Goal: Information Seeking & Learning: Learn about a topic

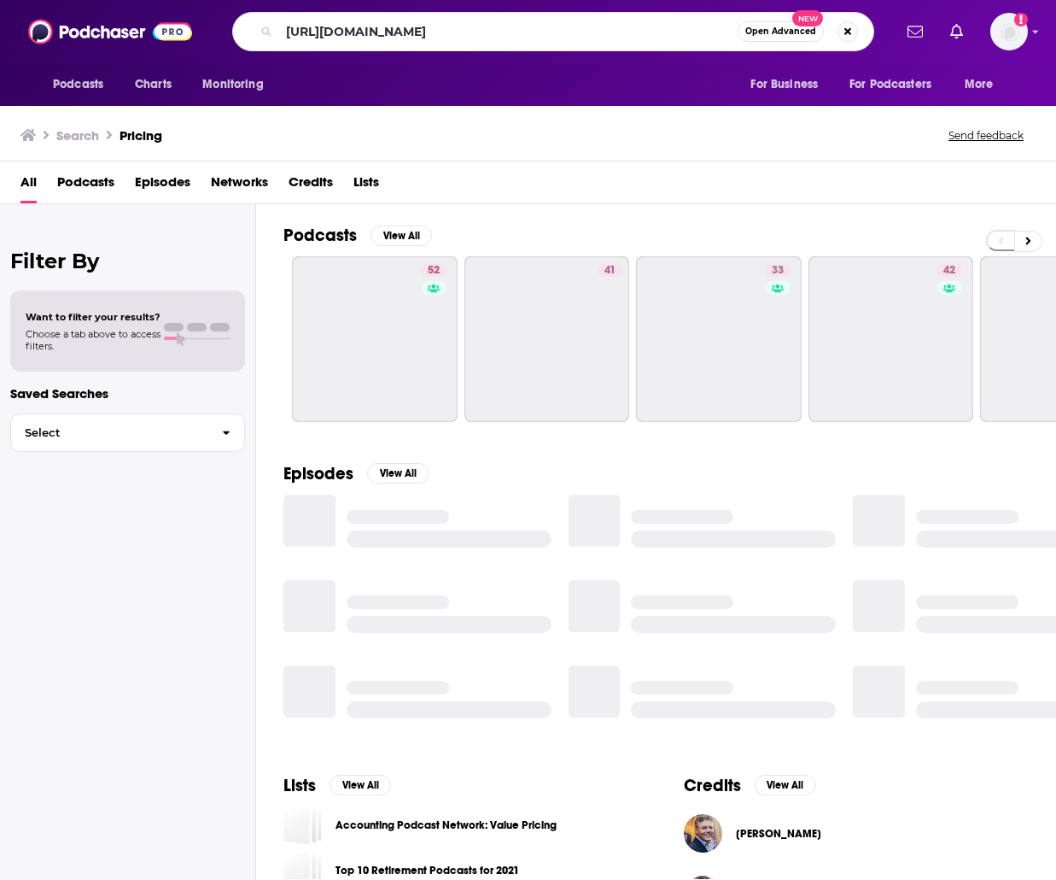
scroll to position [0, 3]
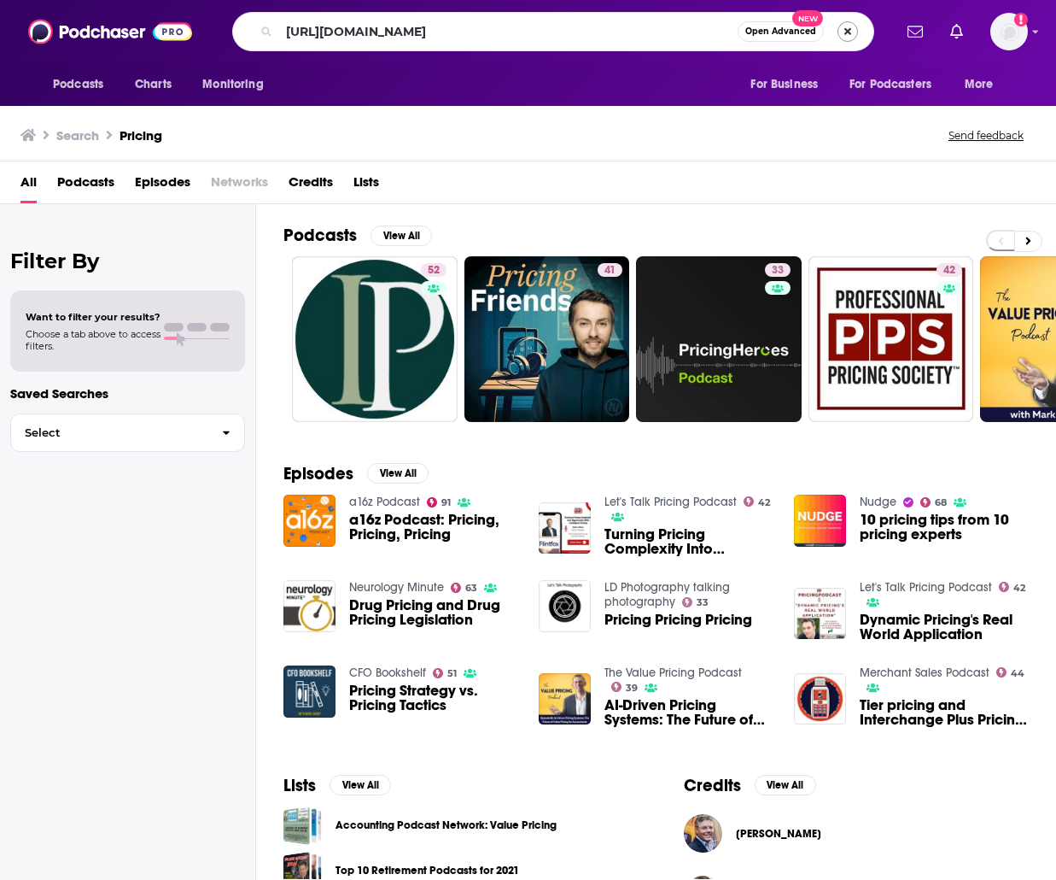
type input "[URL][DOMAIN_NAME]"
click at [849, 28] on button "Search podcasts, credits, & more..." at bounding box center [848, 31] width 20 height 20
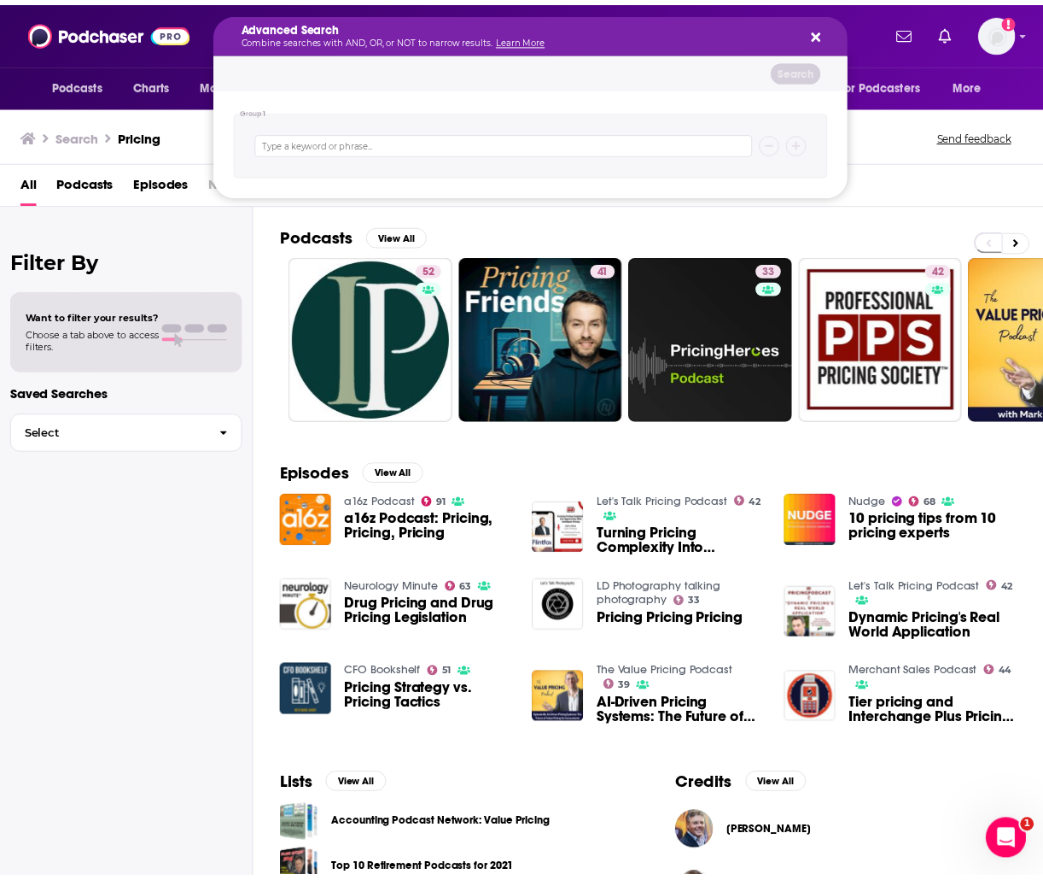
scroll to position [0, 0]
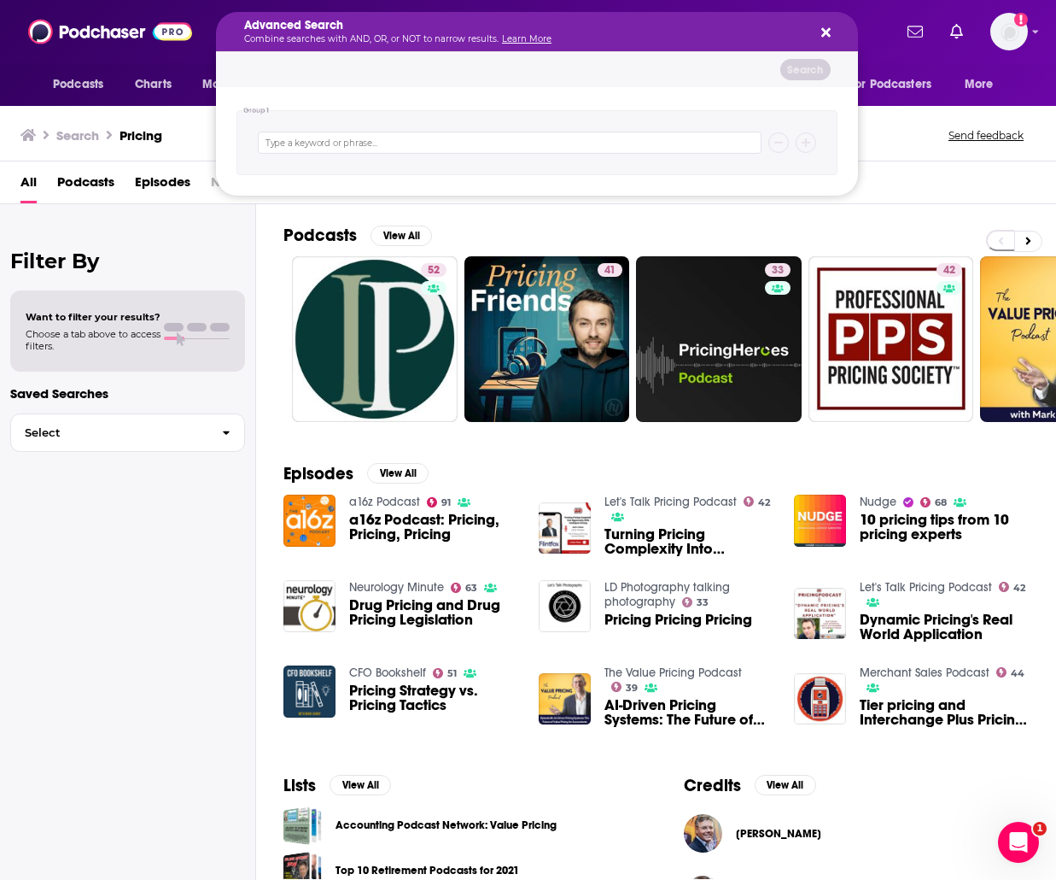
click at [652, 53] on div "Search" at bounding box center [537, 69] width 642 height 35
click at [675, 26] on h5 "Advanced Search" at bounding box center [523, 26] width 558 height 12
click at [662, 63] on div "Search" at bounding box center [537, 69] width 642 height 35
click at [819, 20] on div "Advanced Search Combine searches with AND, OR, or NOT to narrow results. Learn …" at bounding box center [537, 31] width 642 height 39
click at [824, 31] on icon "Search podcasts, credits, & more..." at bounding box center [825, 32] width 9 height 9
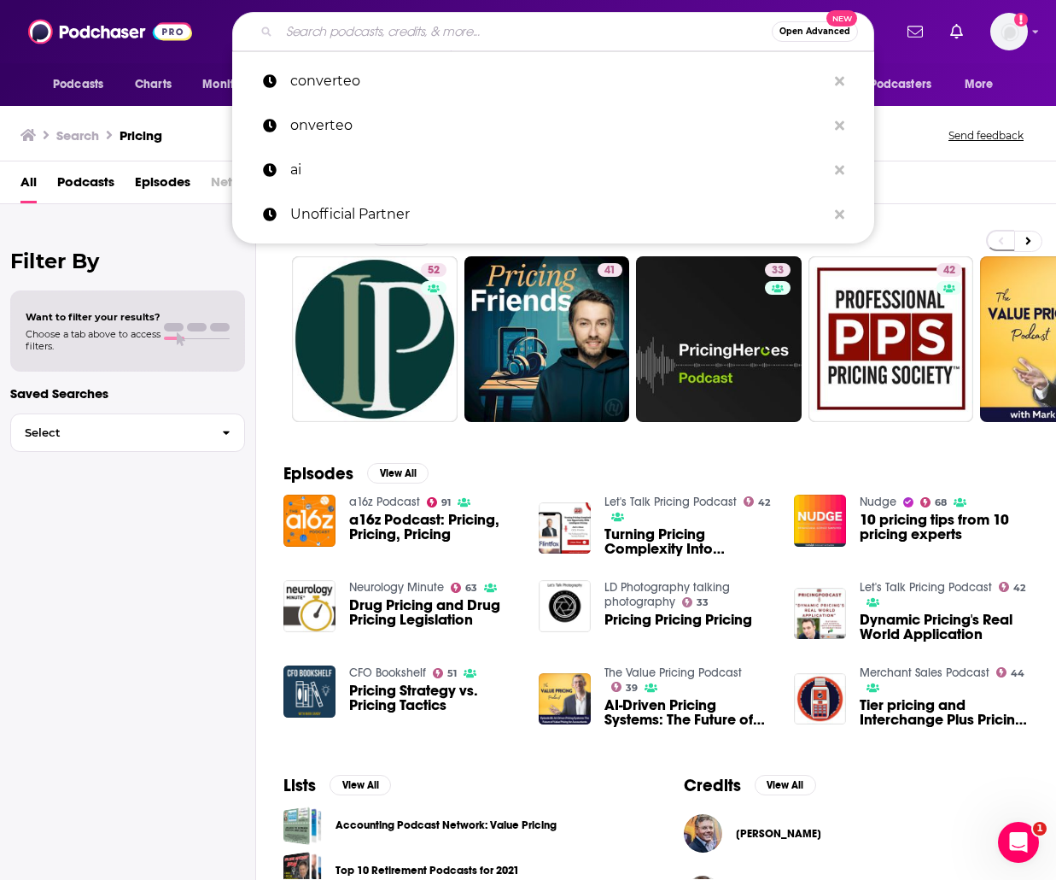
click at [571, 36] on input "Search podcasts, credits, & more..." at bounding box center [525, 31] width 493 height 27
drag, startPoint x: 571, startPoint y: 36, endPoint x: 371, endPoint y: 90, distance: 206.9
click at [371, 90] on p "converteo" at bounding box center [558, 81] width 536 height 44
type input "converteo"
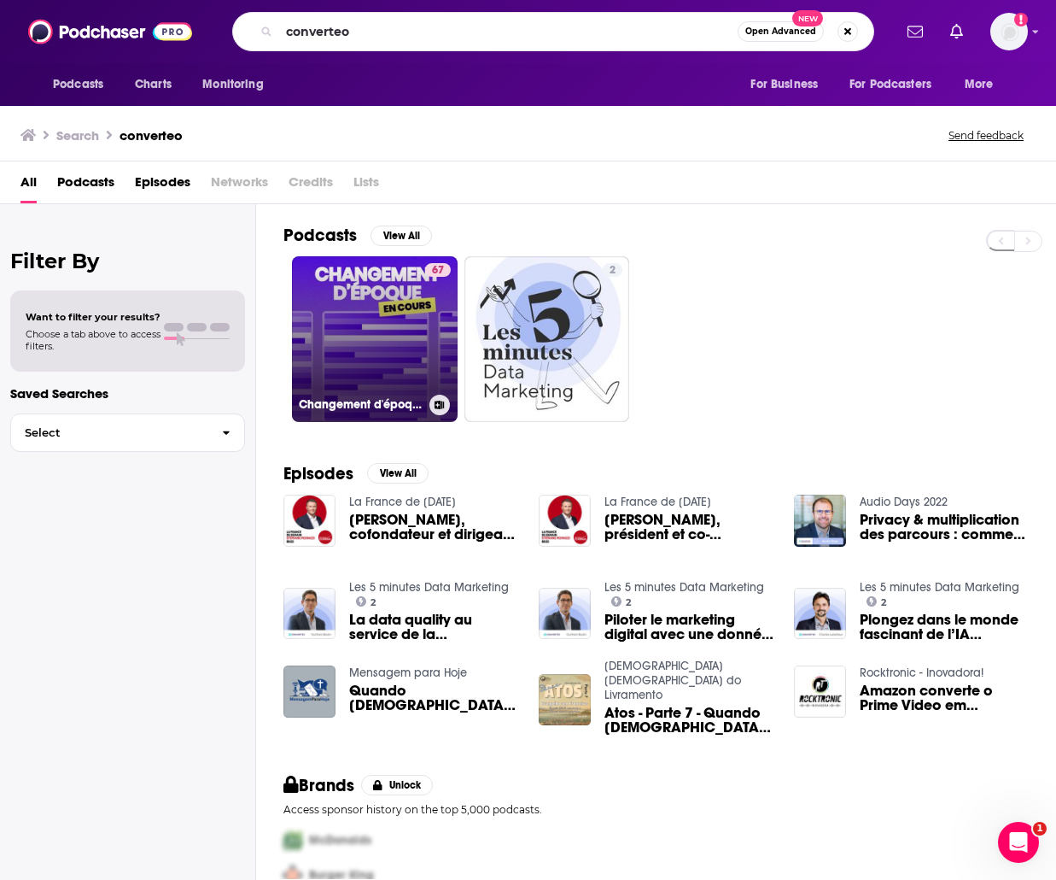
click at [421, 313] on link "67 Changement d'époque en cours" at bounding box center [375, 339] width 166 height 166
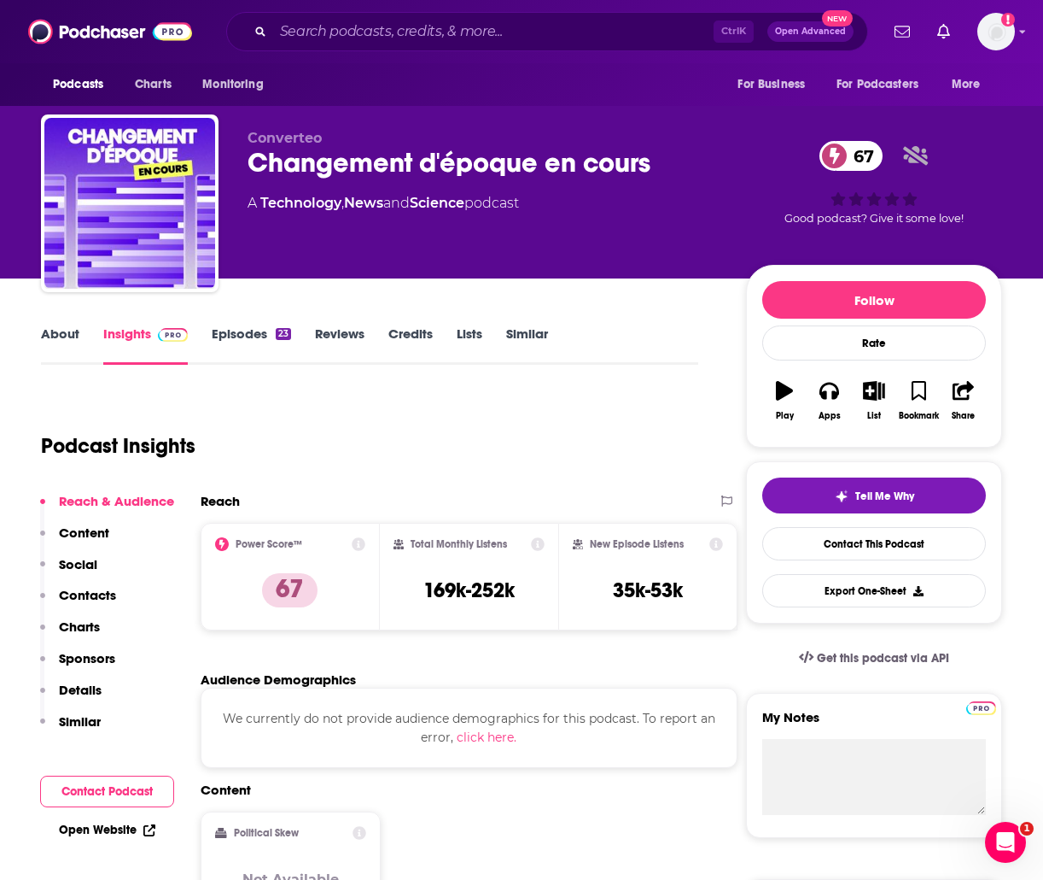
drag, startPoint x: 715, startPoint y: 355, endPoint x: 595, endPoint y: 341, distance: 120.4
click at [79, 347] on link "About" at bounding box center [60, 344] width 38 height 39
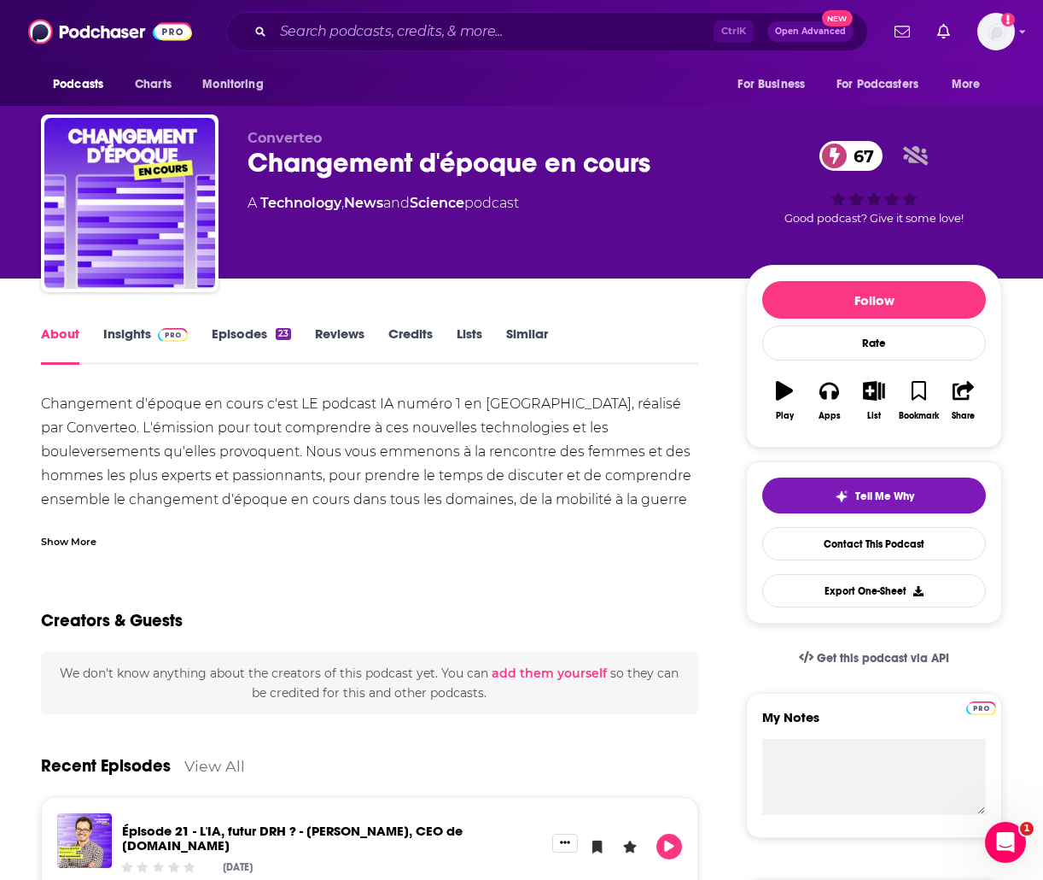
click at [63, 525] on div "Show More" at bounding box center [370, 534] width 658 height 29
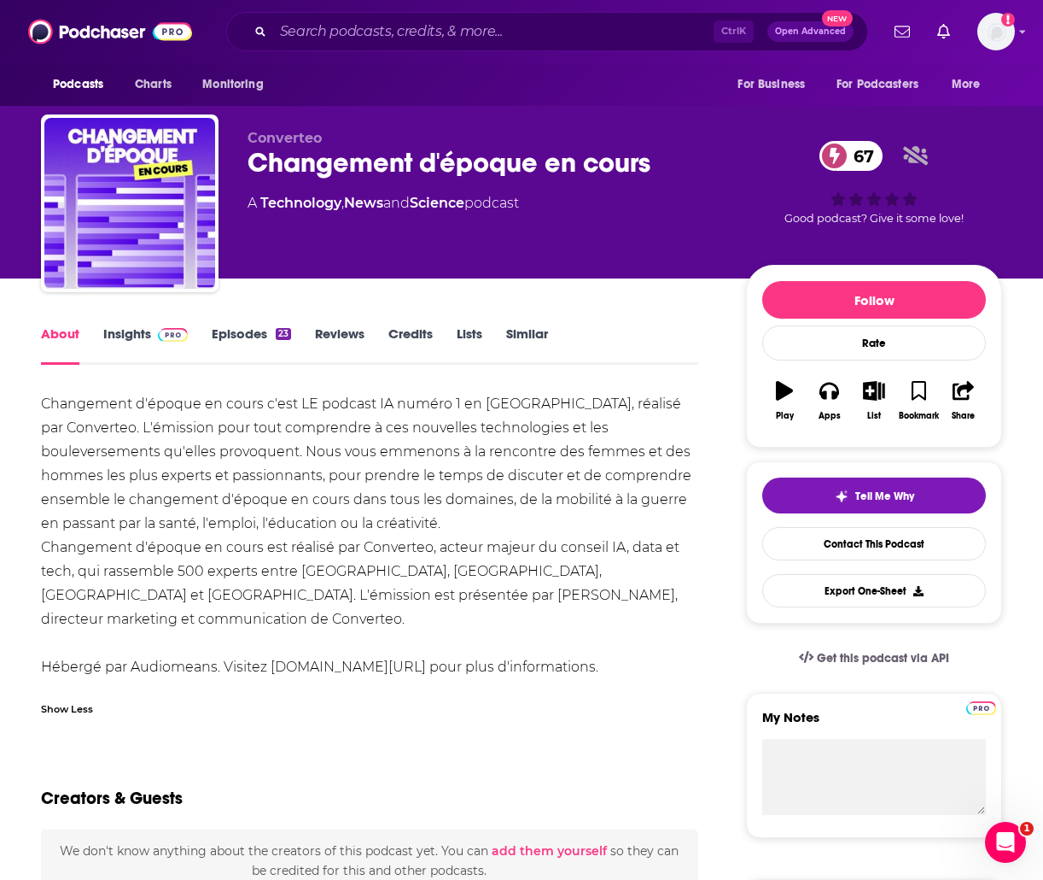
click at [149, 327] on link "Insights" at bounding box center [145, 344] width 85 height 39
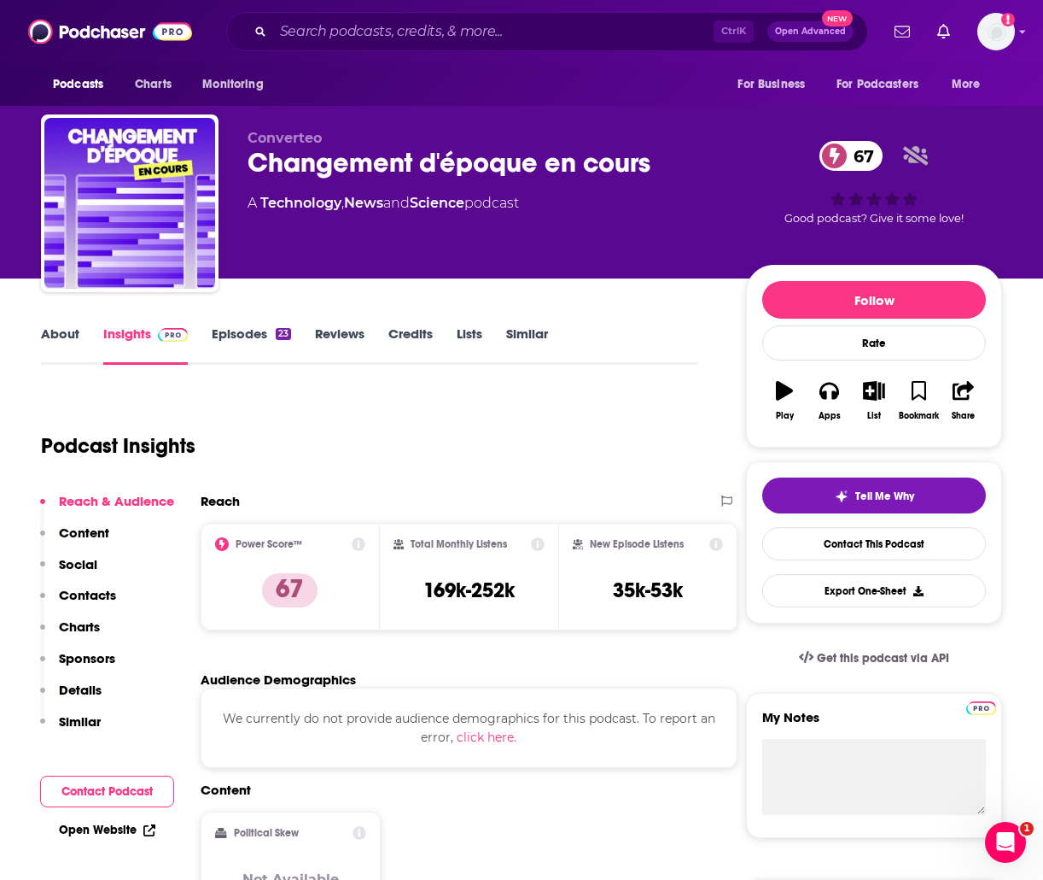
click at [644, 405] on div "Podcast Insights" at bounding box center [363, 435] width 644 height 87
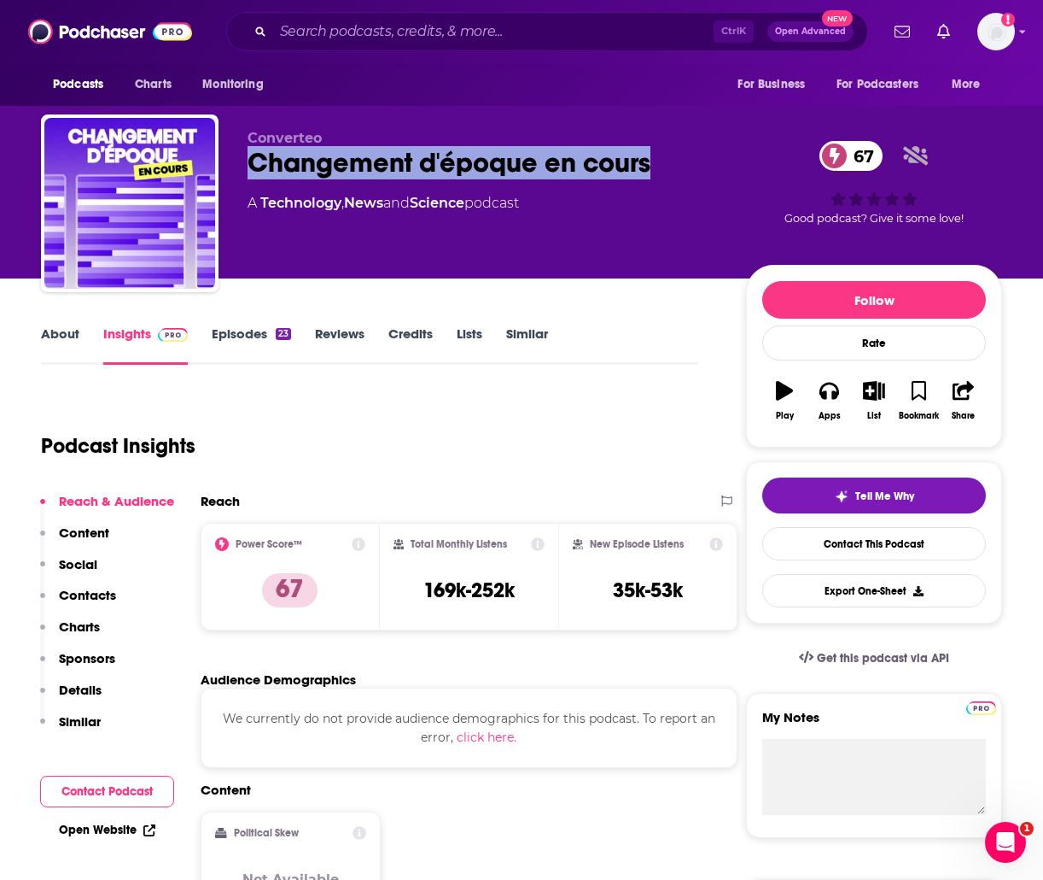
drag, startPoint x: 665, startPoint y: 165, endPoint x: 243, endPoint y: 167, distance: 421.8
click at [243, 167] on div "Converteo Changement d'époque en cours 67 A Technology , News and Science podca…" at bounding box center [522, 206] width 962 height 184
copy h2 "Changement d'époque en cours"
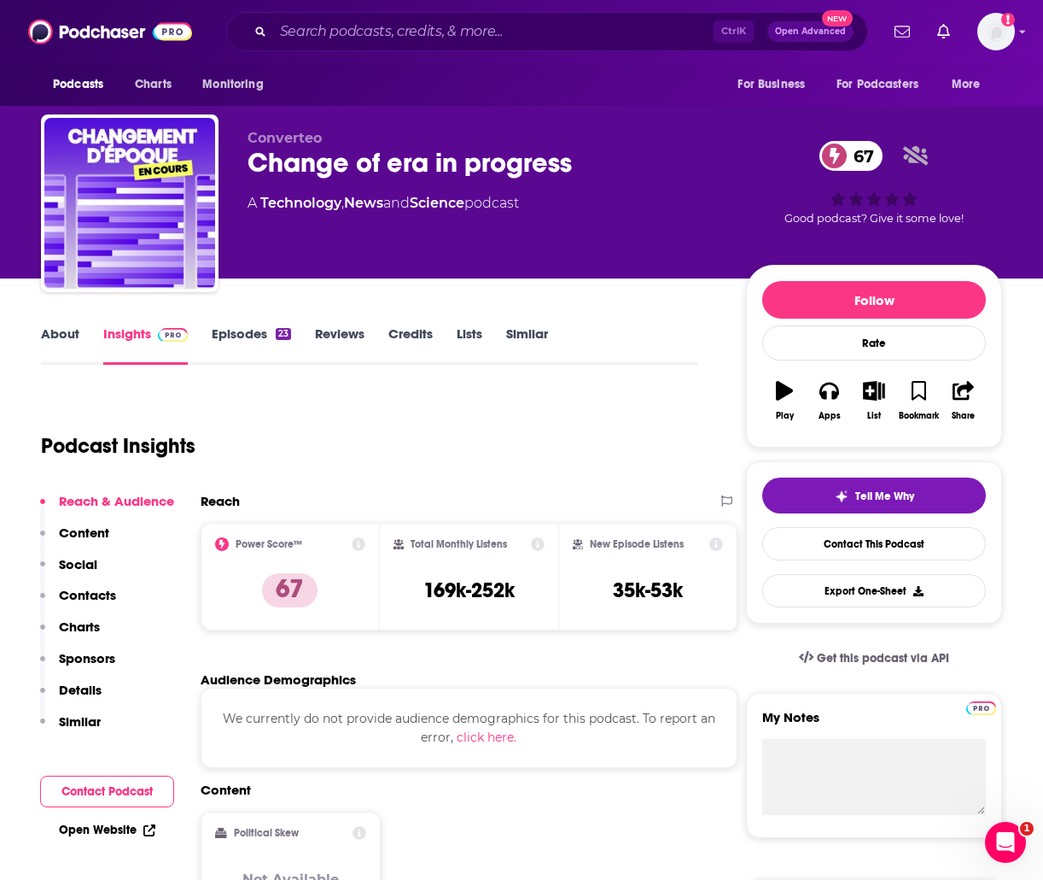
click at [595, 150] on div "Change of era in progress 67" at bounding box center [483, 162] width 471 height 33
drag, startPoint x: 593, startPoint y: 155, endPoint x: 266, endPoint y: 167, distance: 327.3
click at [266, 167] on div "Change of era in progress 67" at bounding box center [483, 162] width 471 height 33
drag, startPoint x: 266, startPoint y: 167, endPoint x: 257, endPoint y: 166, distance: 8.7
click at [264, 167] on div "Change of era in progress 67" at bounding box center [483, 162] width 471 height 33
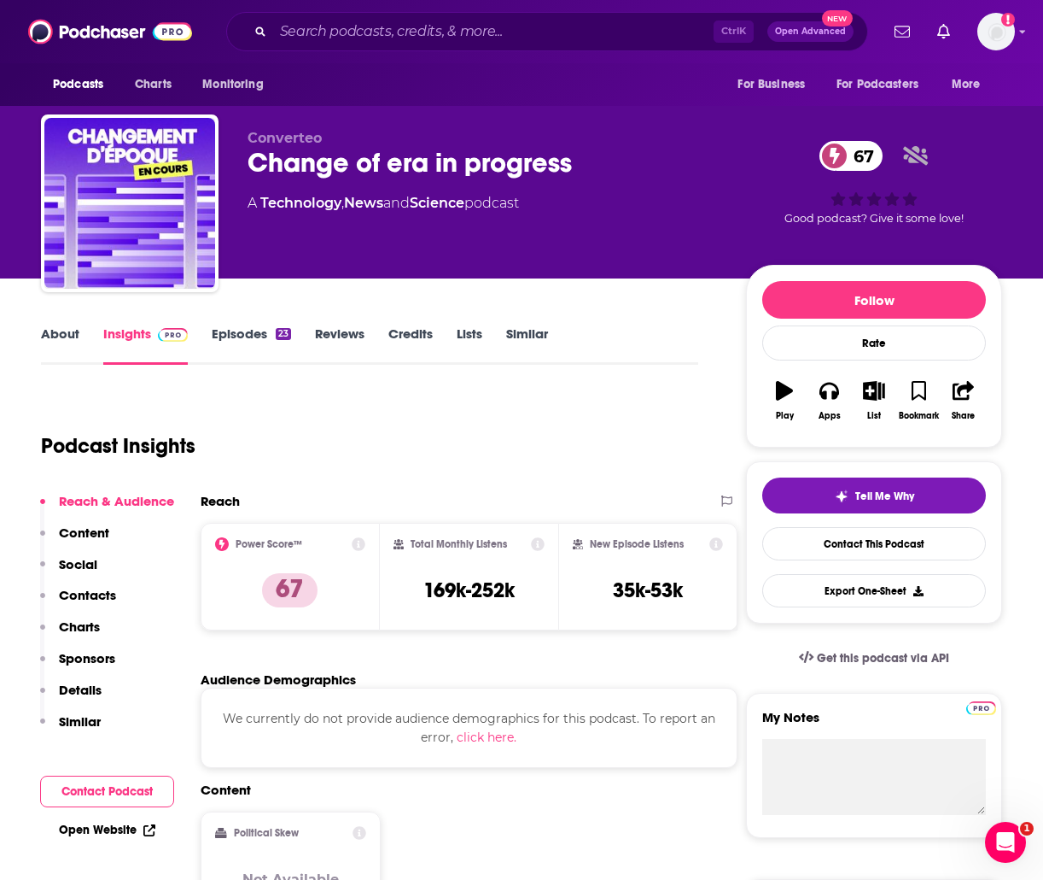
drag, startPoint x: 257, startPoint y: 166, endPoint x: 250, endPoint y: 160, distance: 9.1
click at [250, 160] on div "Change of era in progress 67" at bounding box center [483, 162] width 471 height 33
click at [364, 174] on div "Change of era in progress 67" at bounding box center [483, 162] width 471 height 33
drag, startPoint x: 552, startPoint y: 155, endPoint x: 591, endPoint y: 158, distance: 39.4
click at [547, 159] on div "Change of era in progress 67" at bounding box center [483, 162] width 471 height 33
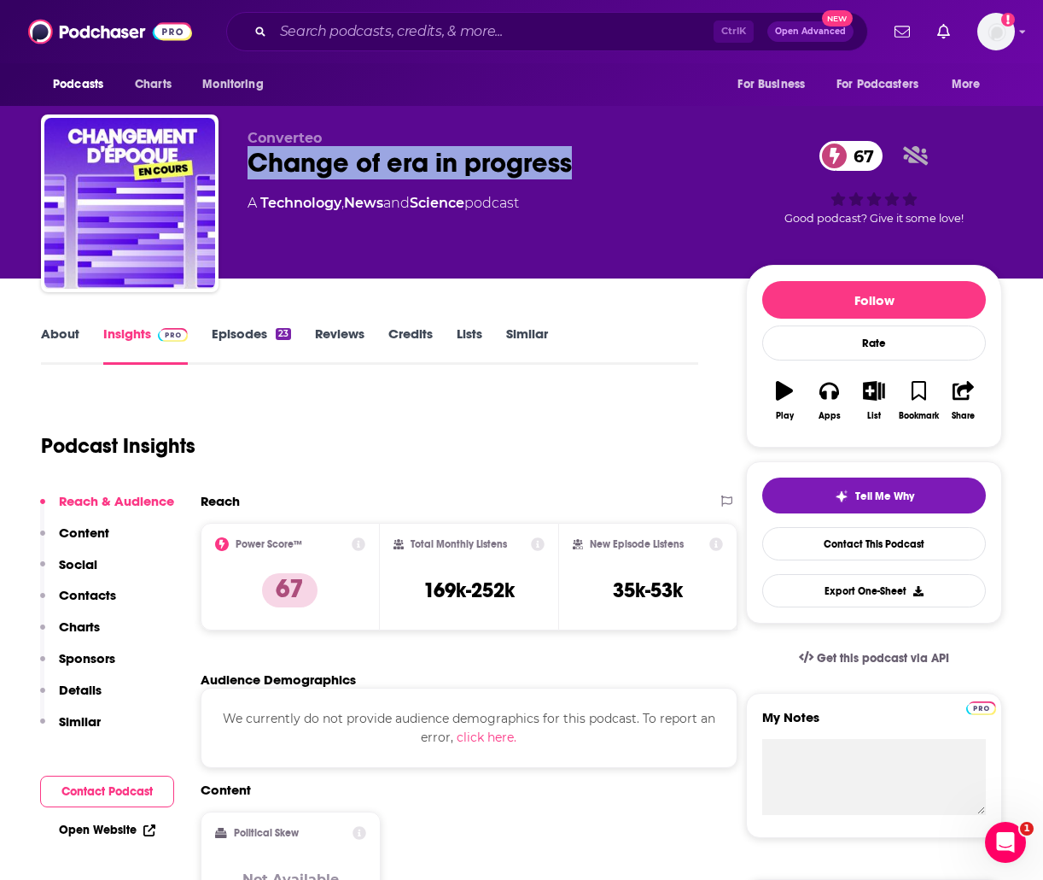
drag, startPoint x: 598, startPoint y: 159, endPoint x: 241, endPoint y: 161, distance: 356.9
click at [241, 161] on div "Converteo Change of era in progress 67 A Technology , News and Science podcast …" at bounding box center [522, 206] width 962 height 184
copy font "Change of era in progress"
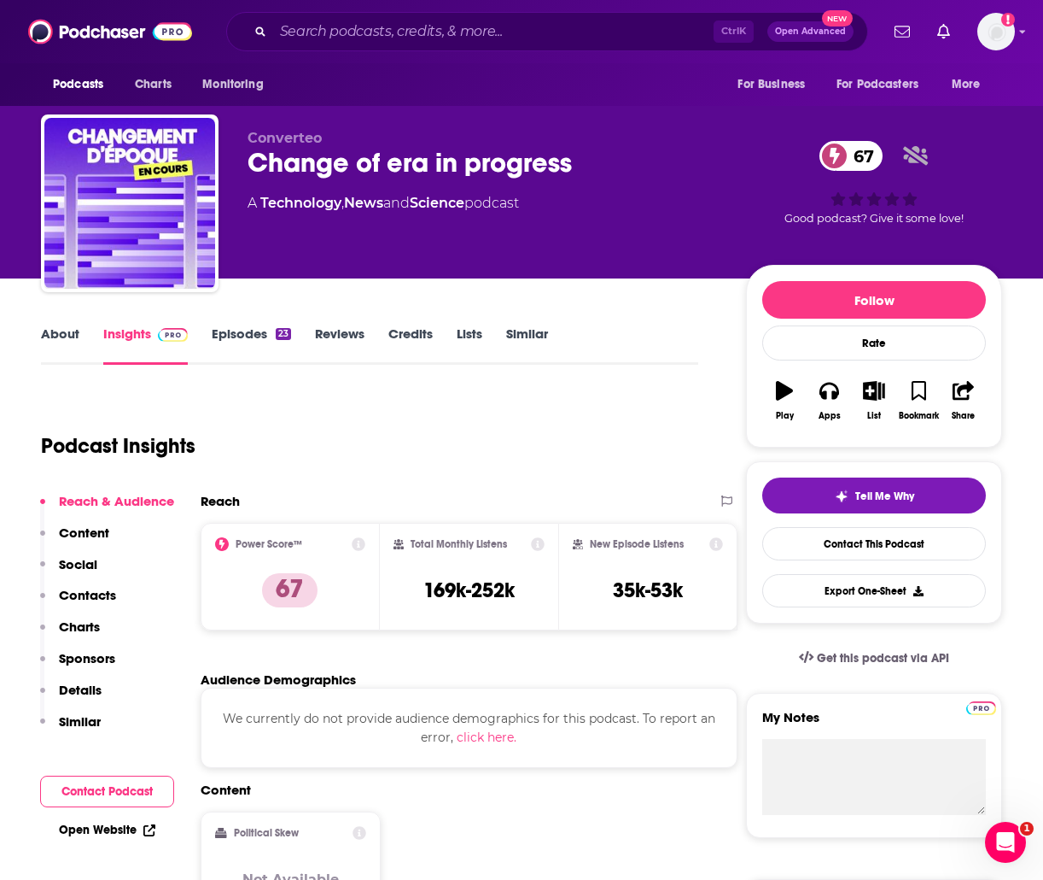
click at [645, 439] on div "Podcast Insights" at bounding box center [363, 435] width 644 height 87
click at [798, 408] on button "Play" at bounding box center [785, 400] width 44 height 61
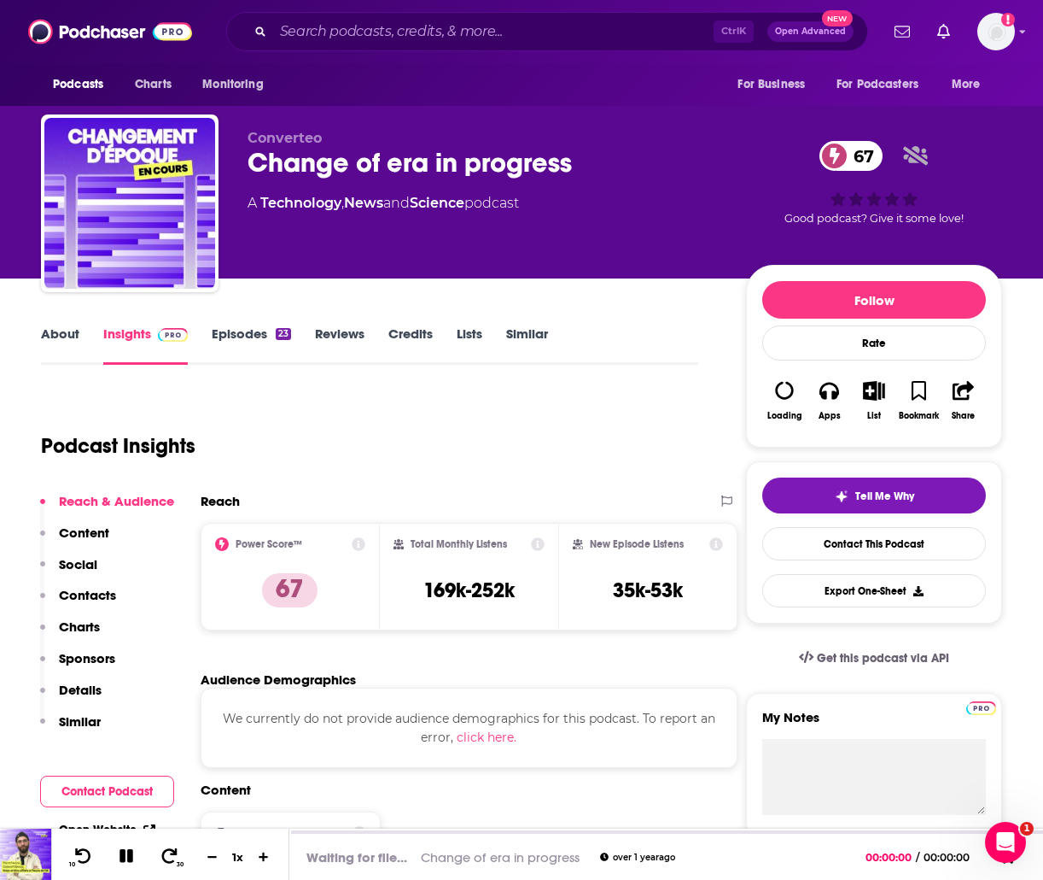
click at [461, 423] on div "Podcast Insights" at bounding box center [363, 435] width 644 height 87
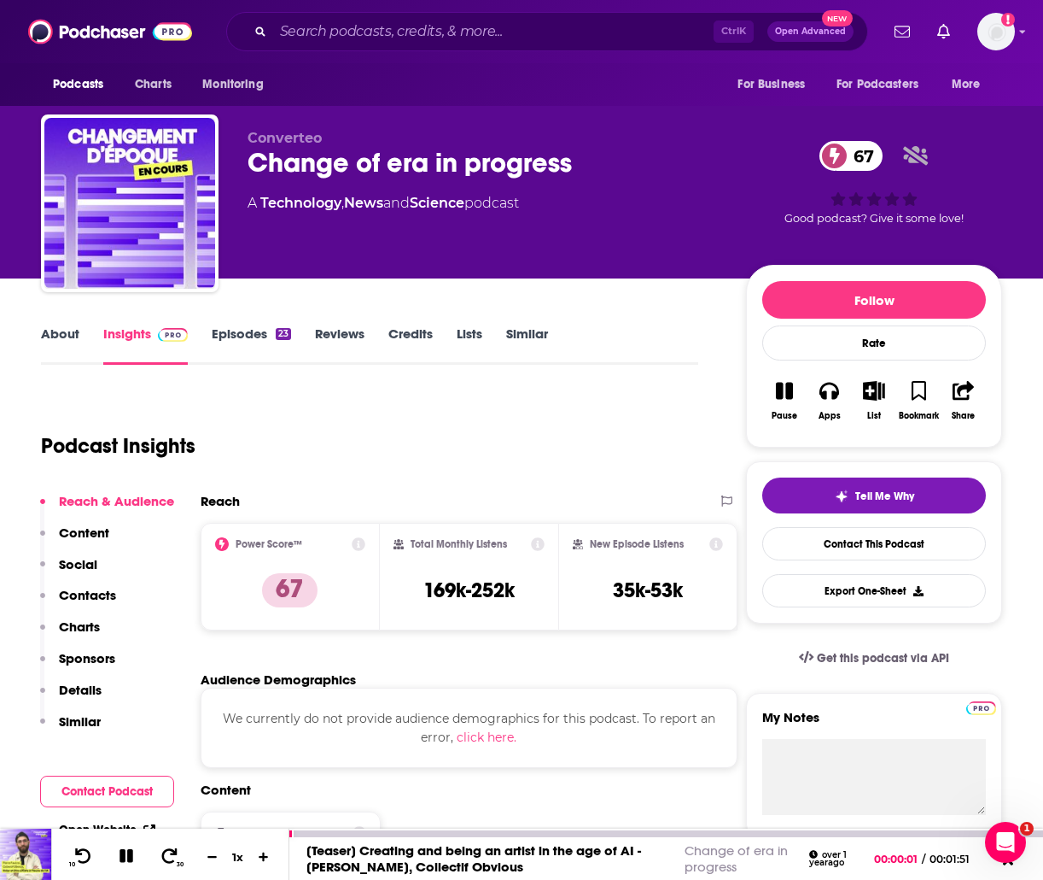
click at [132, 862] on icon at bounding box center [127, 856] width 14 height 14
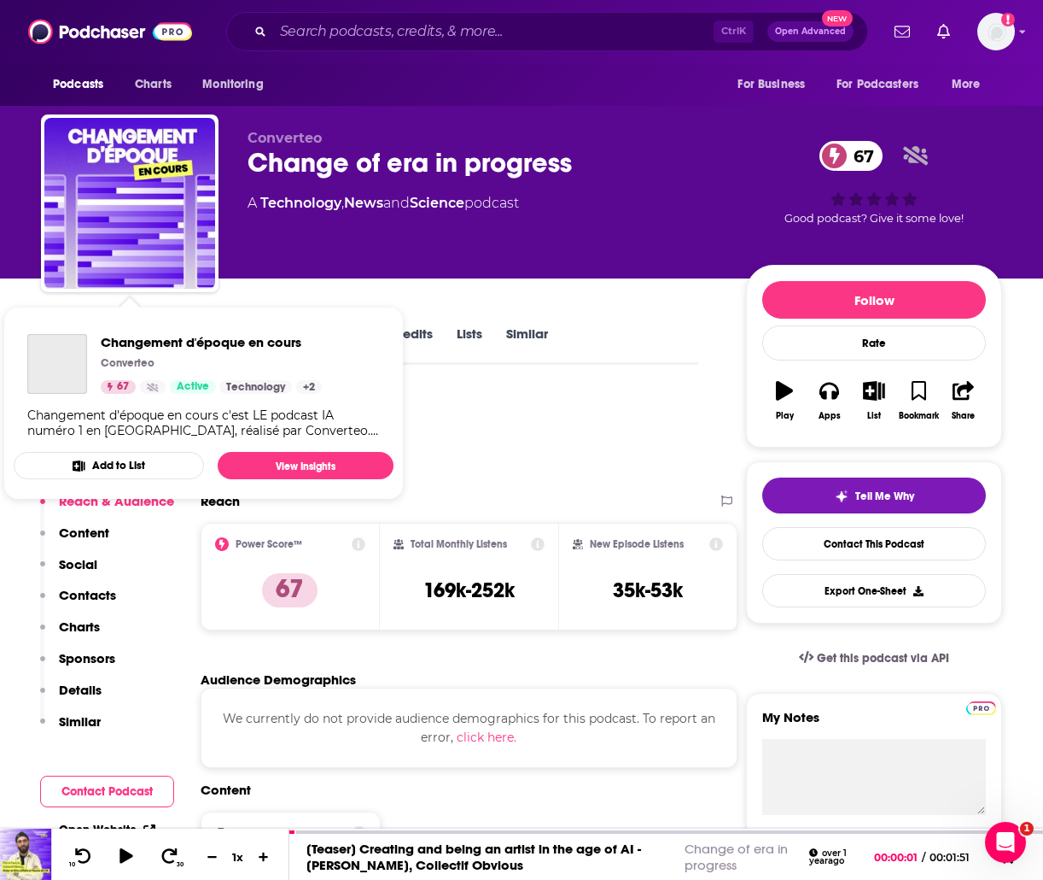
click at [84, 328] on div "Changement d'époque en cours Converteo 67 Active Technology + 2 Changement d'ép…" at bounding box center [204, 386] width 380 height 132
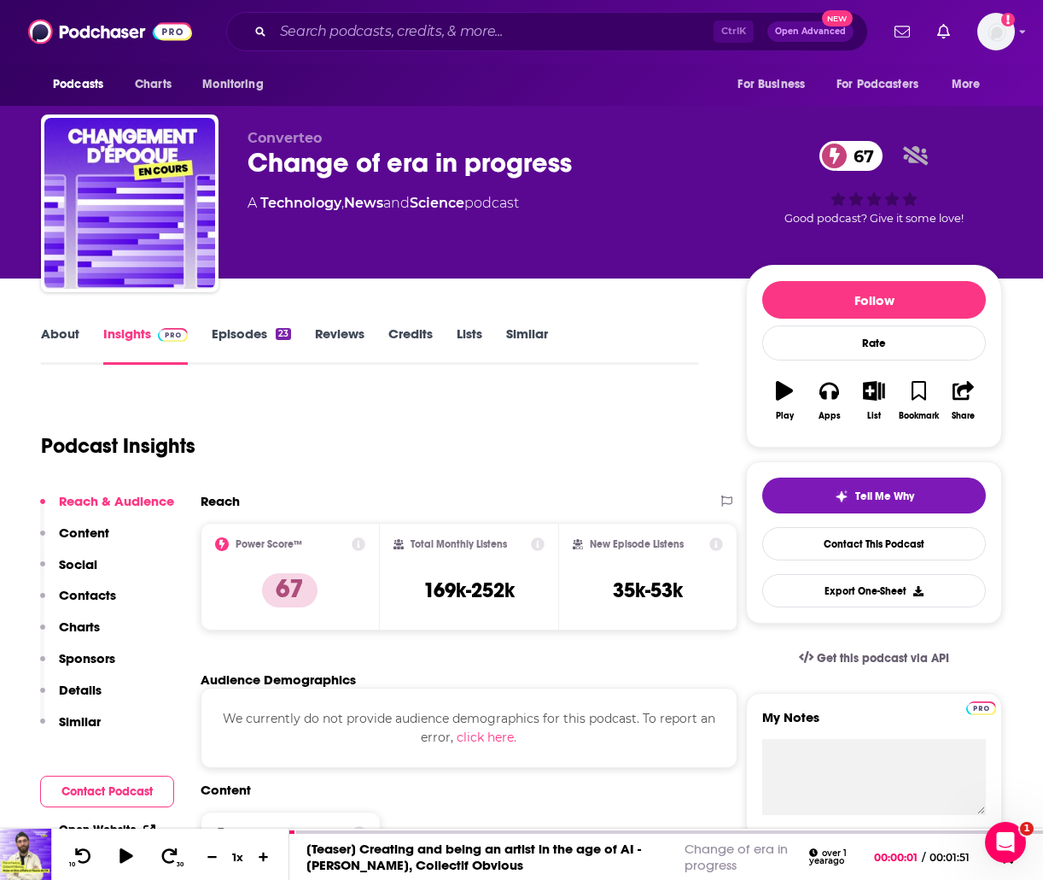
click at [51, 342] on link "About" at bounding box center [60, 344] width 38 height 39
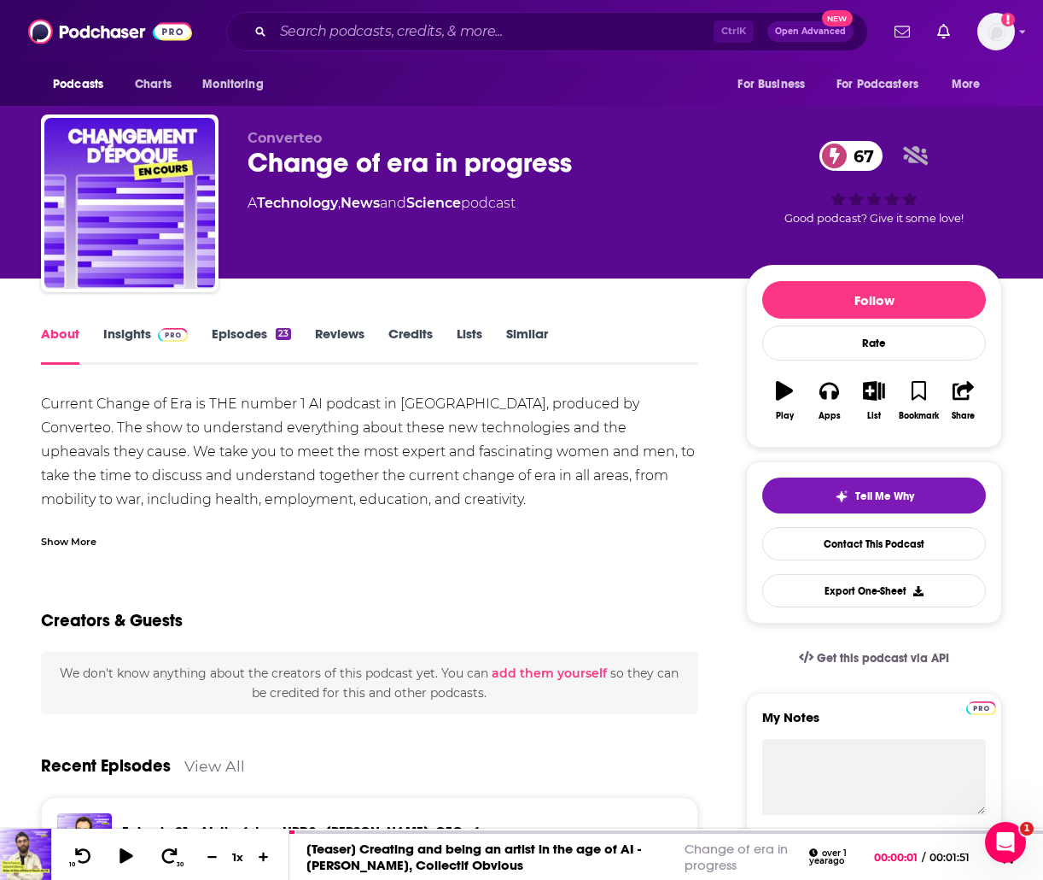
click at [92, 532] on div "Show More" at bounding box center [69, 540] width 56 height 16
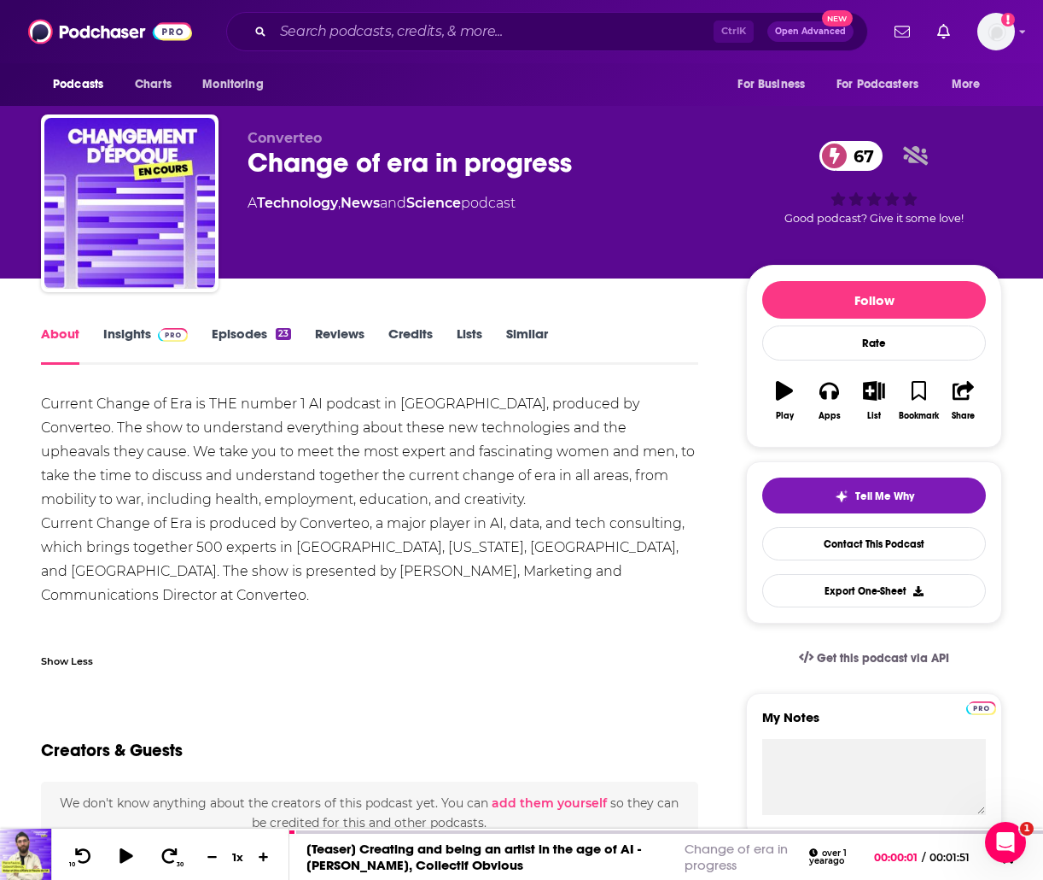
drag, startPoint x: 615, startPoint y: 400, endPoint x: 638, endPoint y: 413, distance: 26.4
click at [623, 406] on font "Current Change of Era is THE number 1 AI podcast in [GEOGRAPHIC_DATA], produced…" at bounding box center [368, 451] width 654 height 112
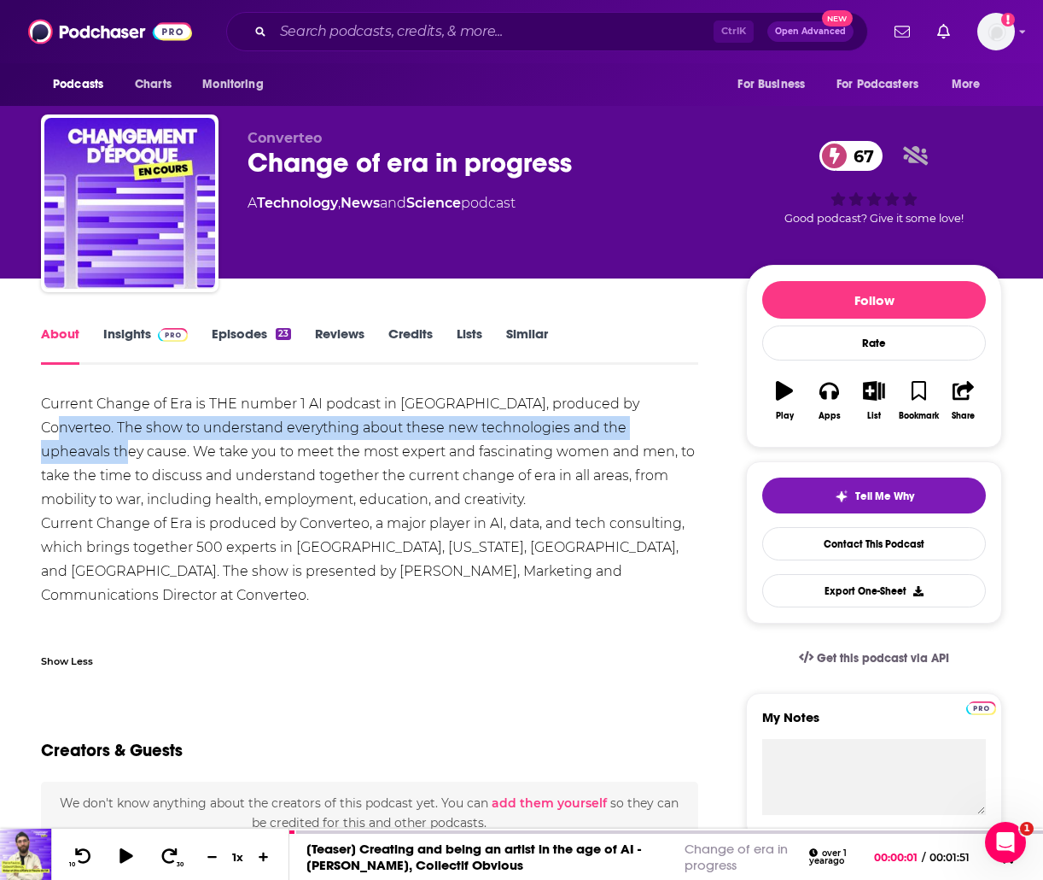
drag, startPoint x: 638, startPoint y: 413, endPoint x: 630, endPoint y: 409, distance: 8.8
click at [639, 415] on div "Current Change of Era is THE number 1 AI podcast in [GEOGRAPHIC_DATA], produced…" at bounding box center [370, 523] width 658 height 263
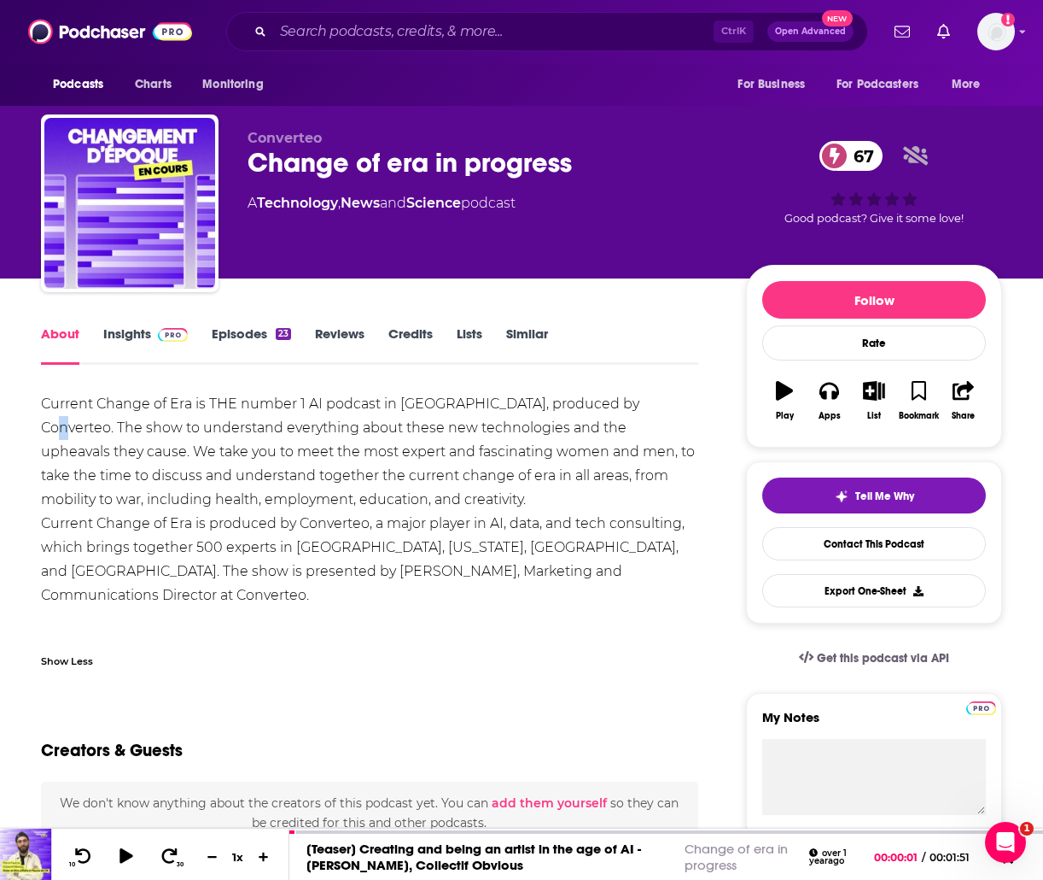
click at [630, 409] on font "Current Change of Era is THE number 1 AI podcast in [GEOGRAPHIC_DATA], produced…" at bounding box center [368, 451] width 654 height 112
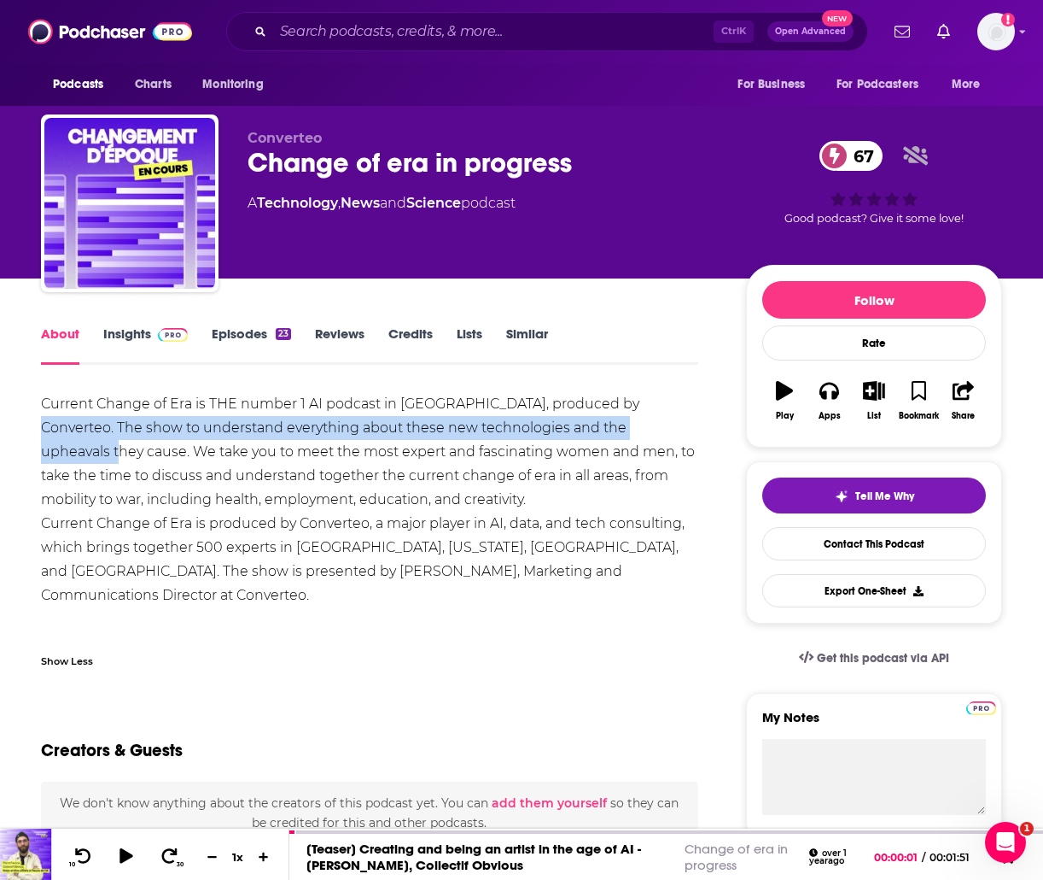
drag, startPoint x: 619, startPoint y: 400, endPoint x: 637, endPoint y: 430, distance: 34.1
click at [637, 430] on font "Current Change of Era is THE number 1 AI podcast in [GEOGRAPHIC_DATA], produced…" at bounding box center [368, 451] width 654 height 112
copy font "The show to understand everything about these new technologies and the upheaval…"
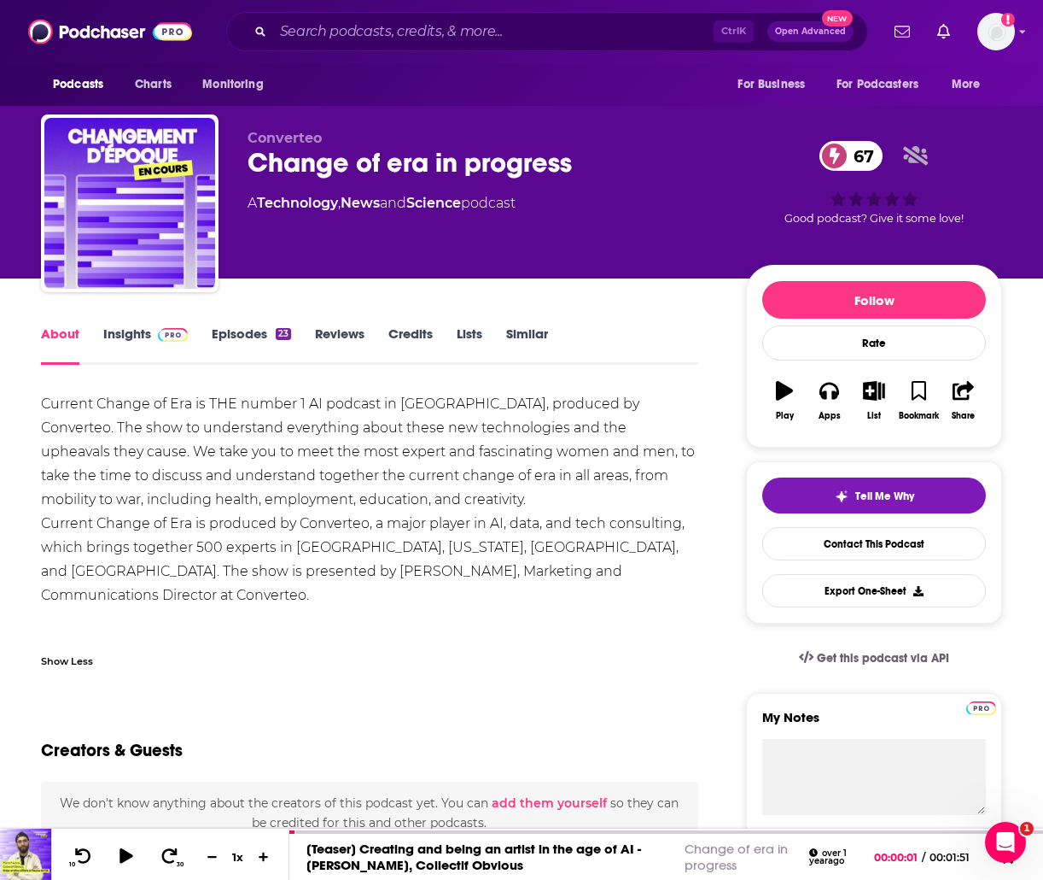
click at [278, 346] on link "Episodes 23" at bounding box center [251, 344] width 79 height 39
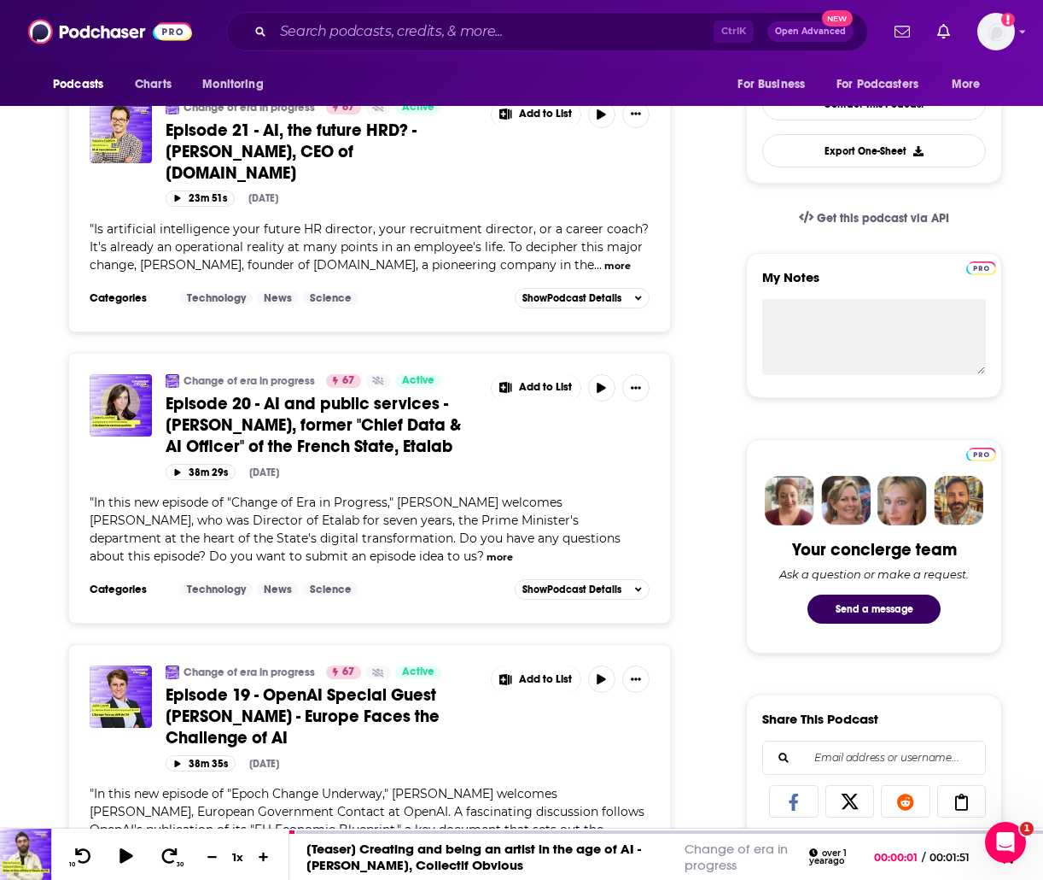
scroll to position [598, 0]
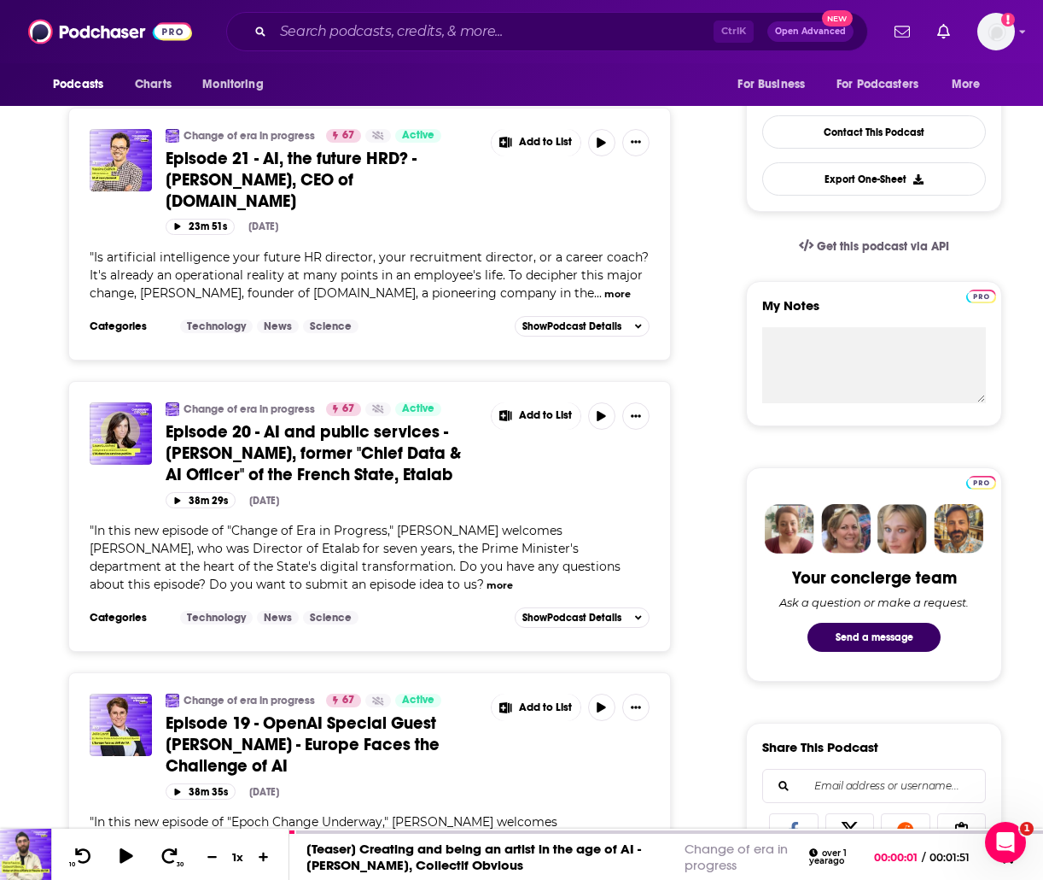
scroll to position [410, 0]
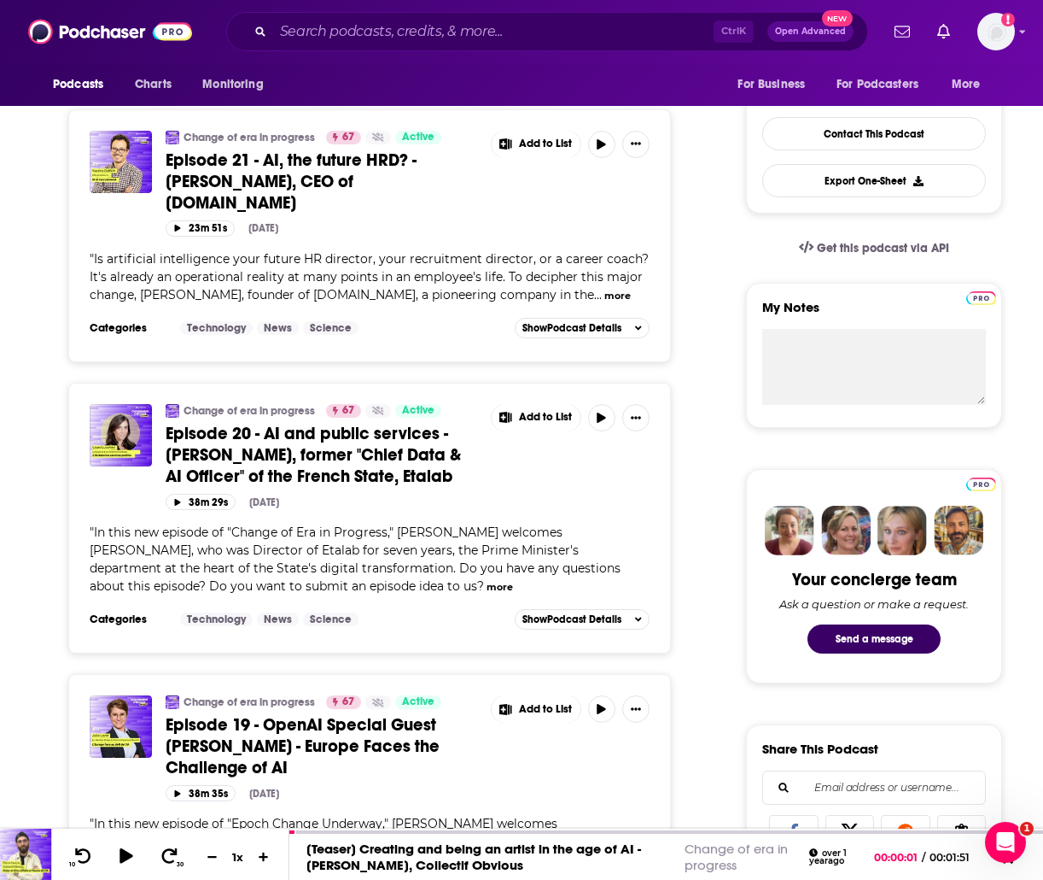
click at [752, 505] on div "Your concierge team Ask a question or make a request. Send a message" at bounding box center [874, 576] width 256 height 214
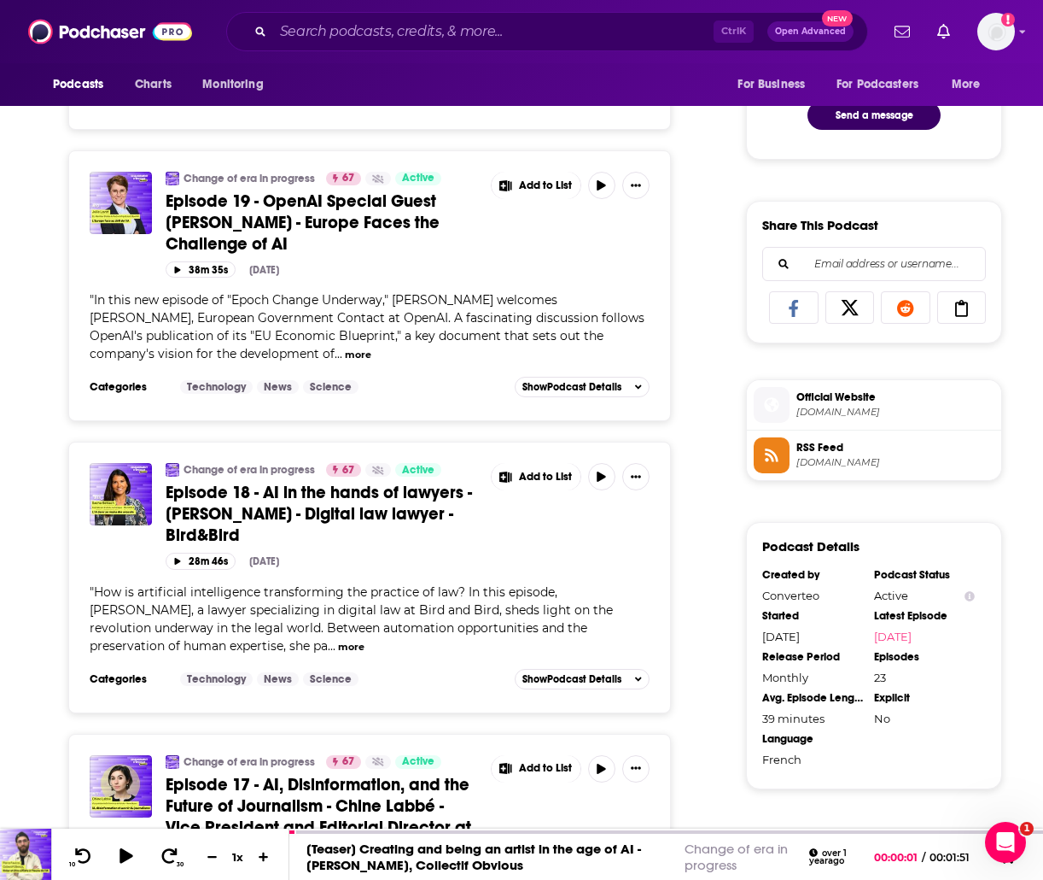
scroll to position [1008, 0]
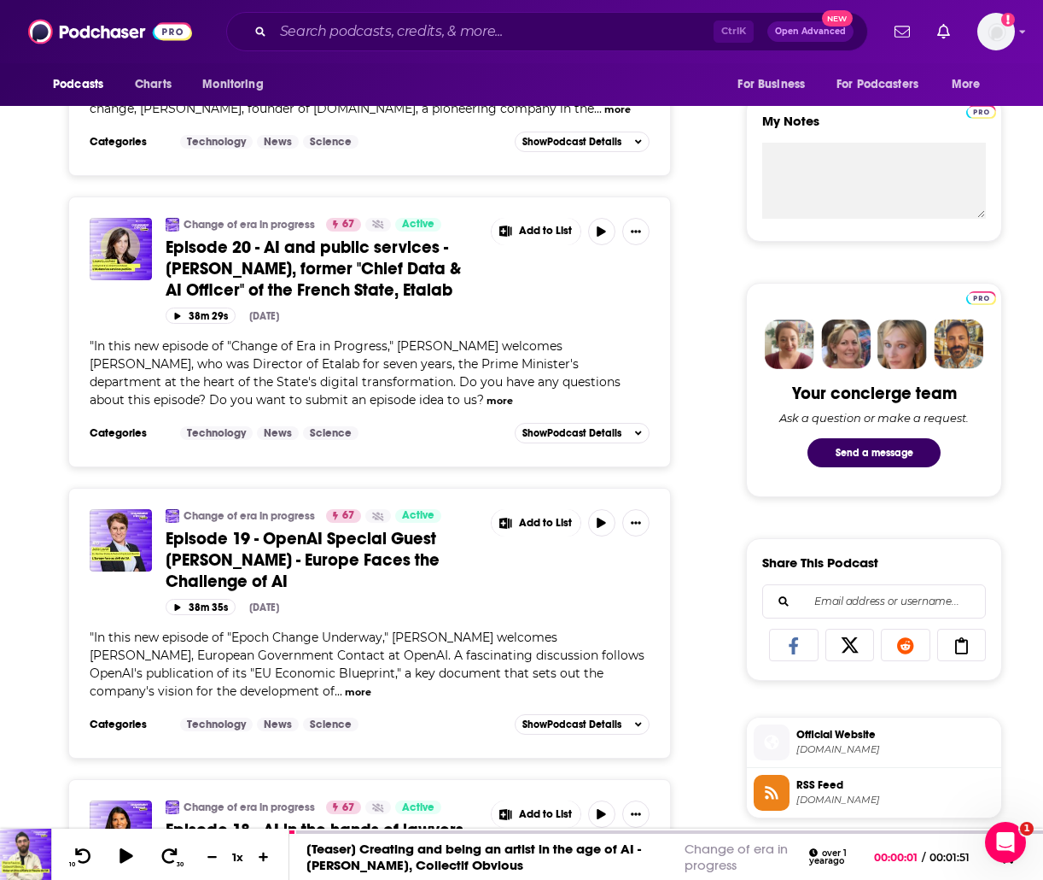
scroll to position [0, 0]
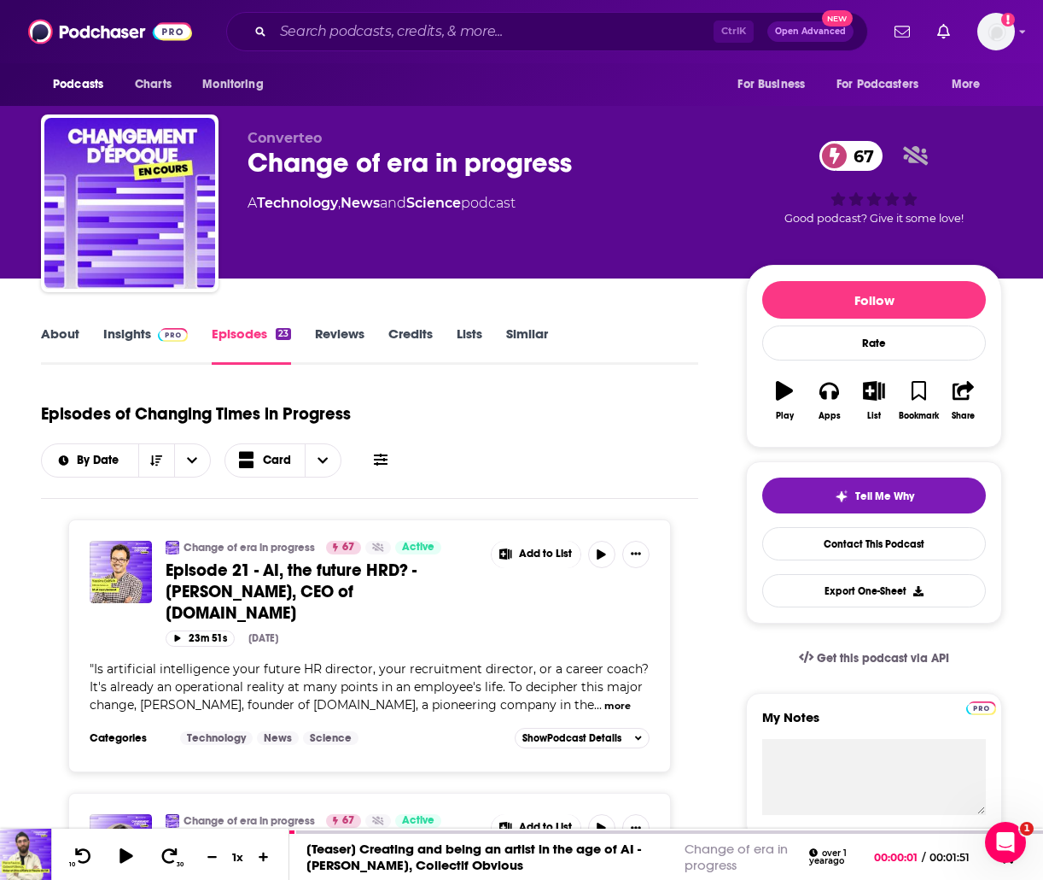
click at [132, 333] on font "Insights" at bounding box center [127, 333] width 48 height 16
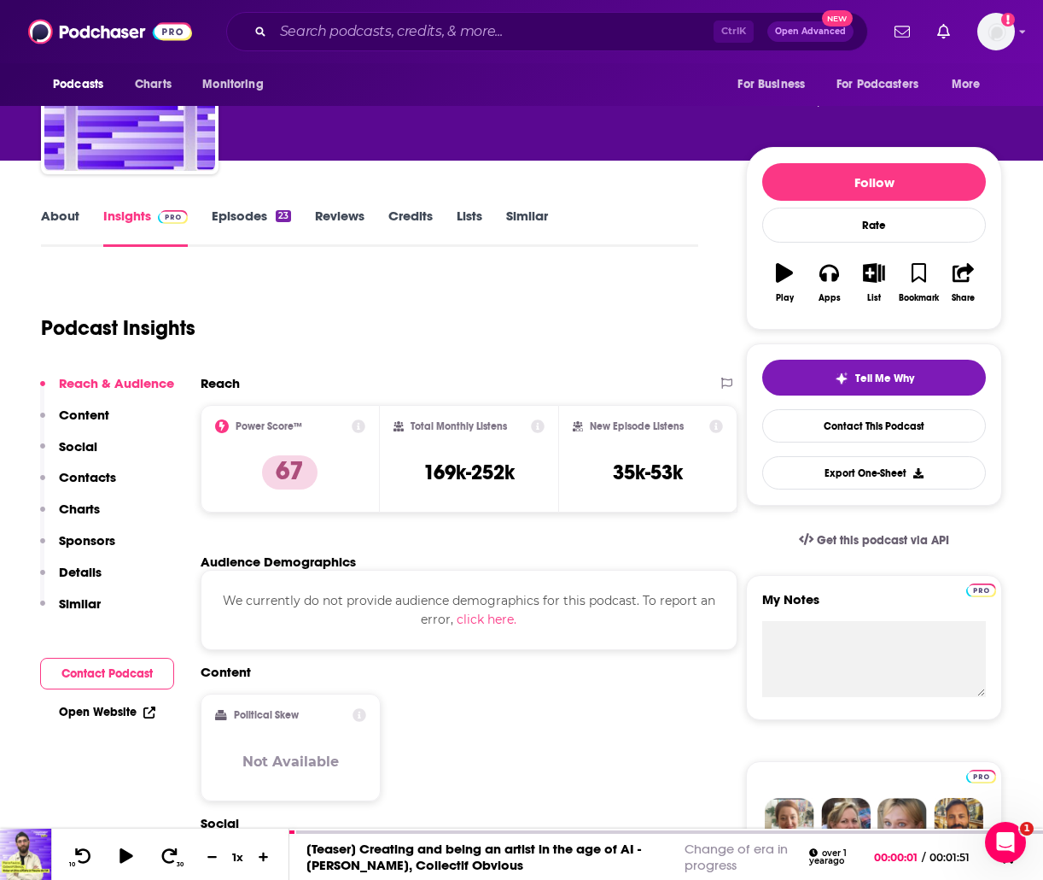
scroll to position [120, 0]
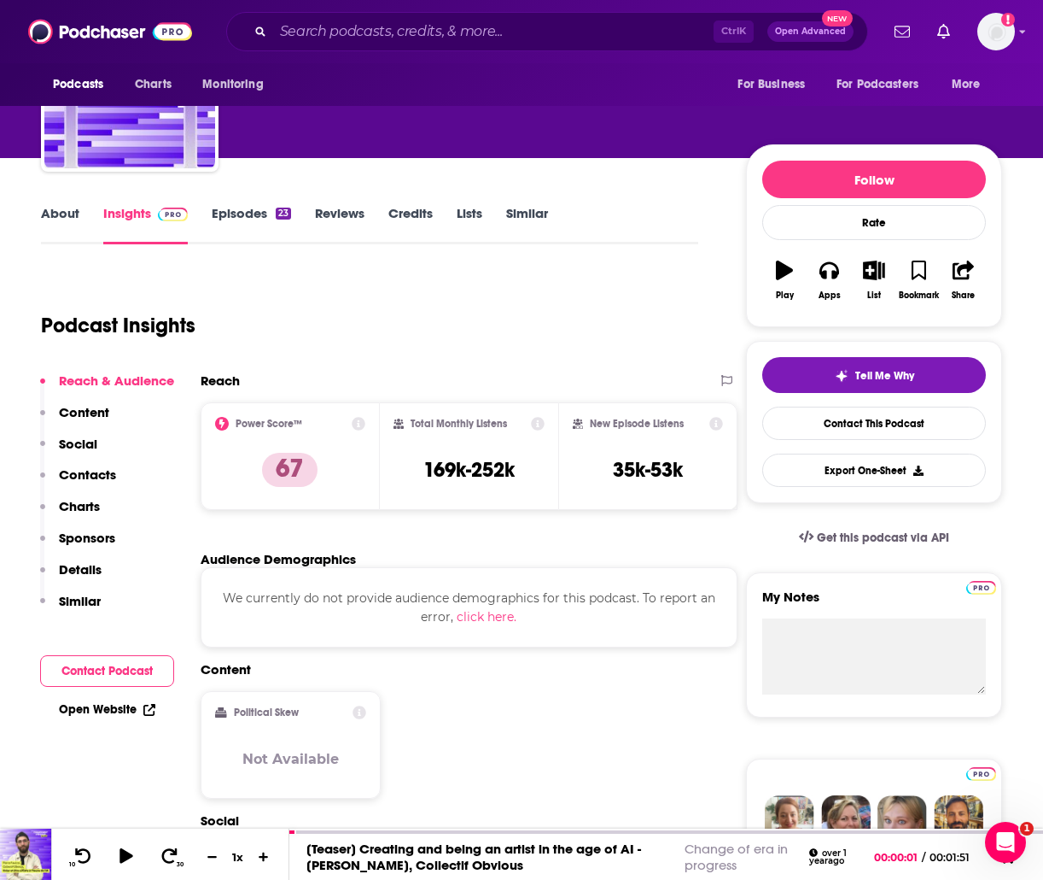
click at [229, 203] on div "About Insights Episodes 23 Reviews Credits Lists Similar" at bounding box center [370, 223] width 658 height 42
click at [231, 207] on font "Episodes" at bounding box center [240, 213] width 56 height 16
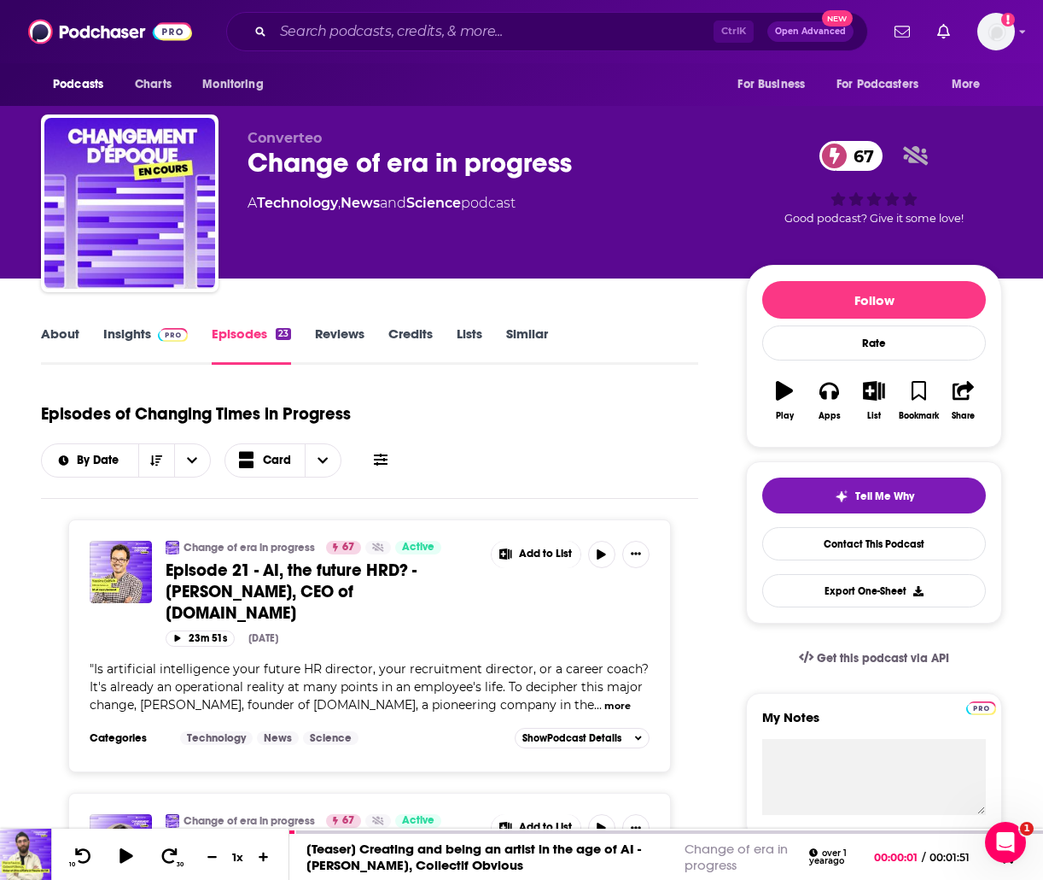
click at [128, 336] on font "Insights" at bounding box center [127, 333] width 48 height 16
